Goal: Check status: Check status

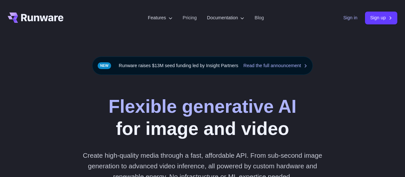
click at [354, 20] on link "Sign in" at bounding box center [350, 17] width 14 height 7
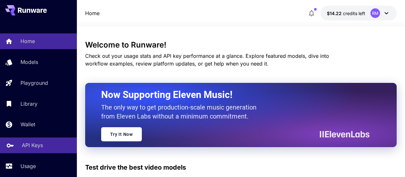
scroll to position [49, 0]
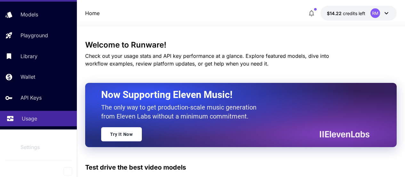
click at [40, 118] on div "Usage" at bounding box center [47, 118] width 50 height 8
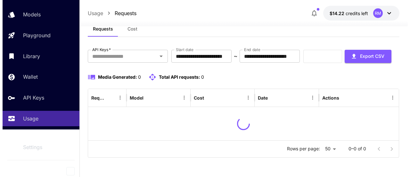
scroll to position [39, 0]
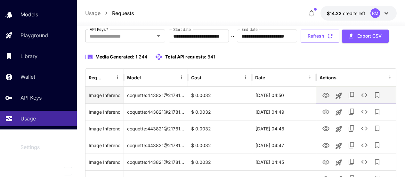
click at [323, 99] on icon "View" at bounding box center [326, 95] width 8 height 8
click at [354, 98] on icon "Copy TaskUUID" at bounding box center [351, 95] width 5 height 6
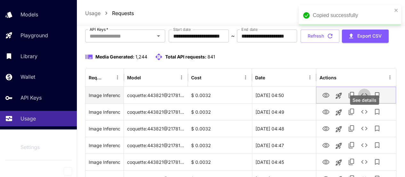
click at [362, 97] on icon "See details" at bounding box center [364, 95] width 6 height 4
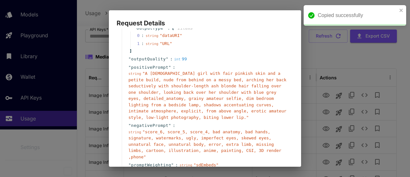
scroll to position [160, 0]
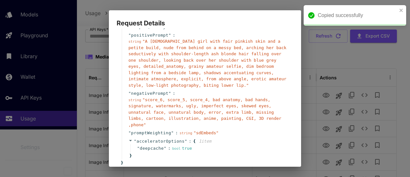
click at [400, 81] on div "Request Details { 19 item s " taskType " : string " imageInference " " taskUUID…" at bounding box center [205, 88] width 410 height 177
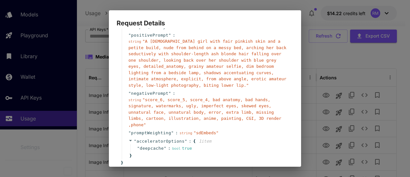
click at [270, 72] on div "string " A 19-year-old girl with fair pinkish skin and a petite build, nude fro…" at bounding box center [207, 63] width 158 height 50
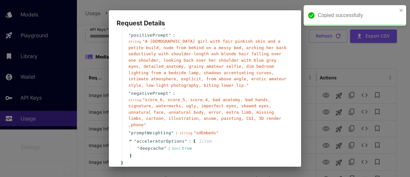
click at [320, 78] on div "Request Details { 19 item s " taskType " : string " imageInference " " taskUUID…" at bounding box center [205, 88] width 410 height 177
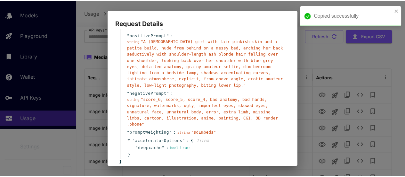
scroll to position [192, 0]
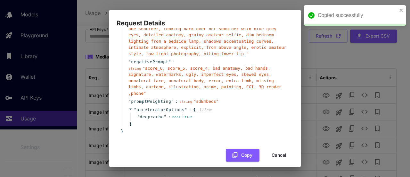
click at [268, 148] on button "Cancel" at bounding box center [279, 154] width 29 height 13
